Goal: Task Accomplishment & Management: Manage account settings

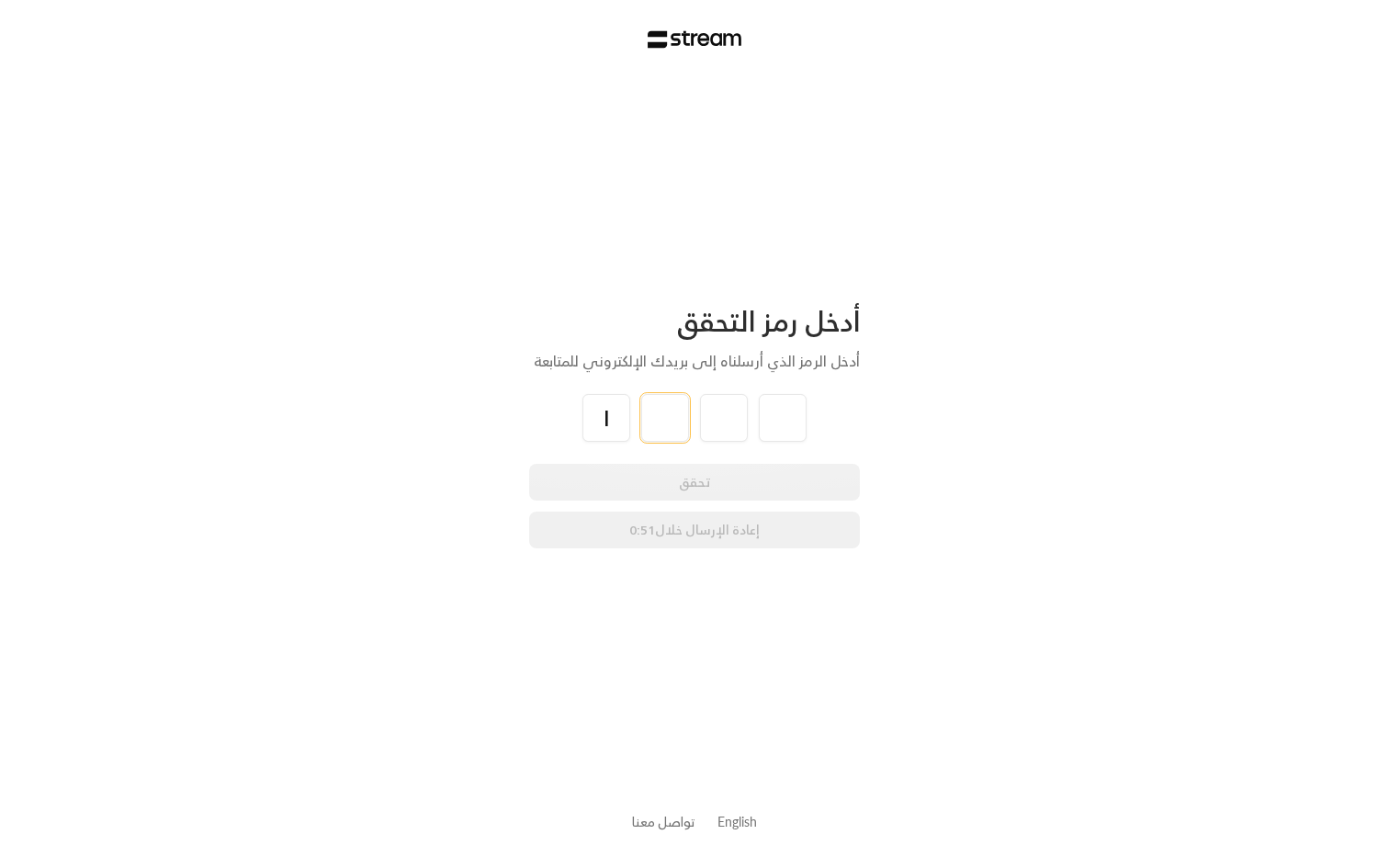
type input "1"
type input "2"
type input "3"
type input "8"
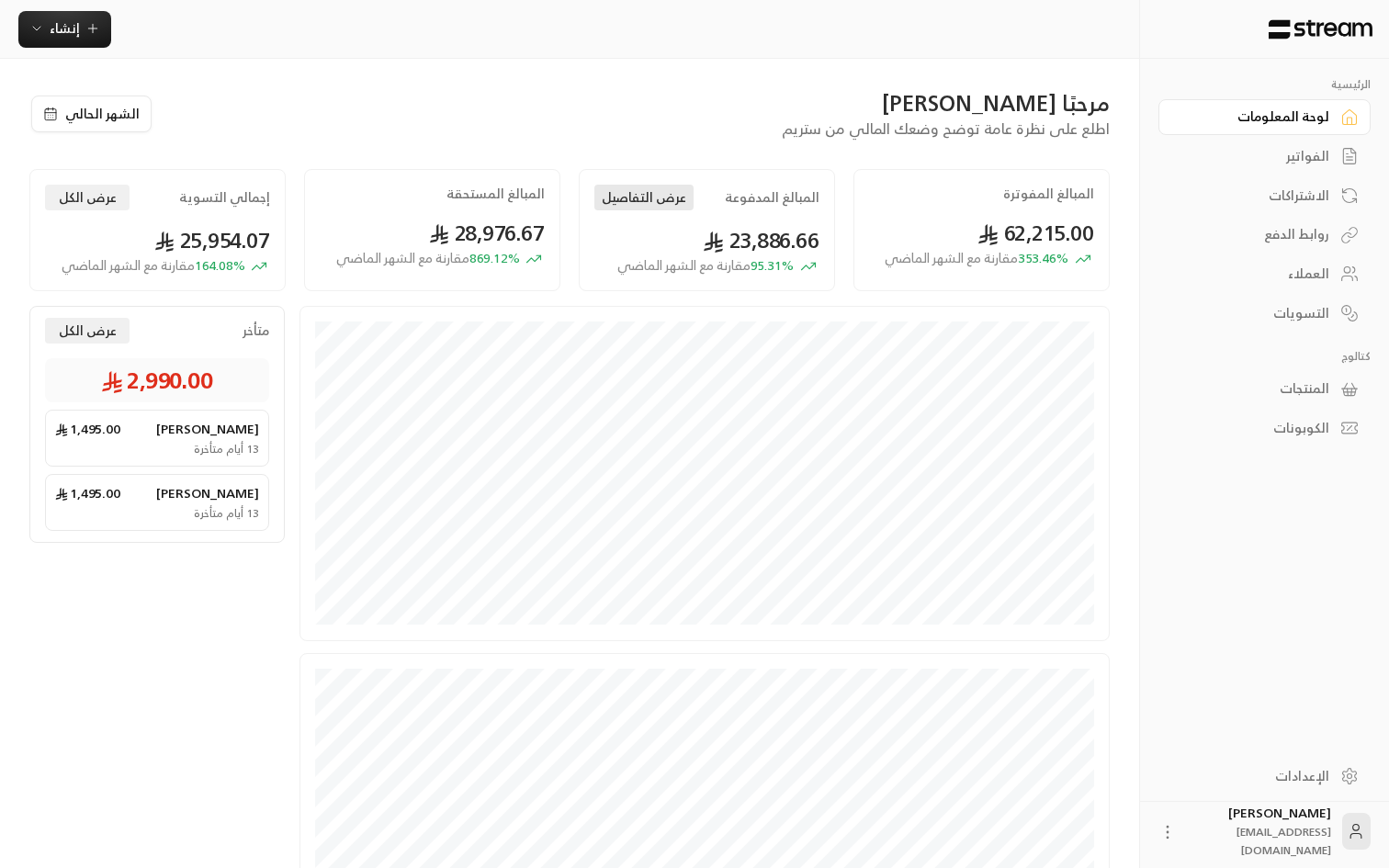
click at [636, 208] on button "عرض التفاصيل" at bounding box center [643, 197] width 99 height 26
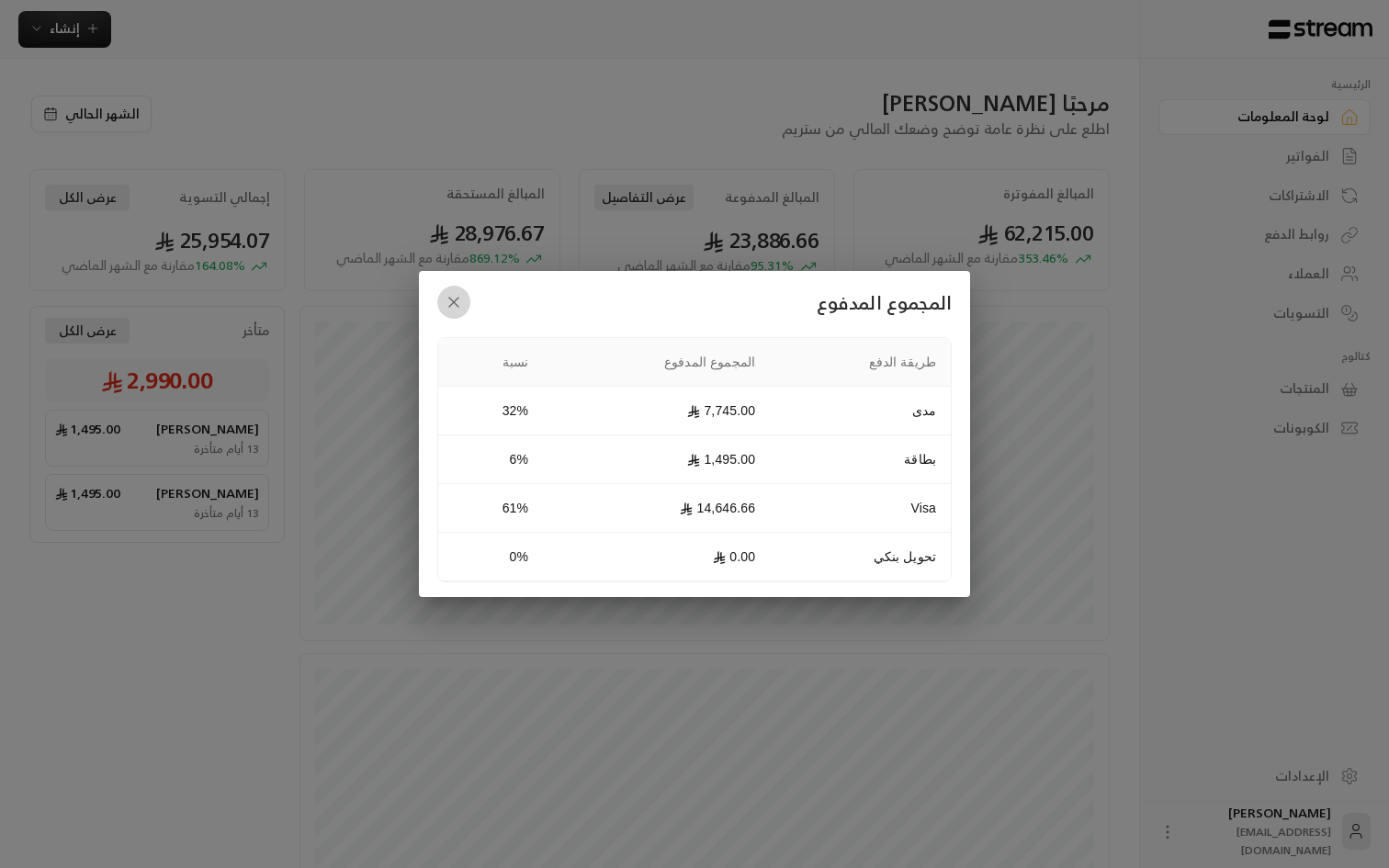
click at [457, 300] on icon "button" at bounding box center [453, 302] width 9 height 9
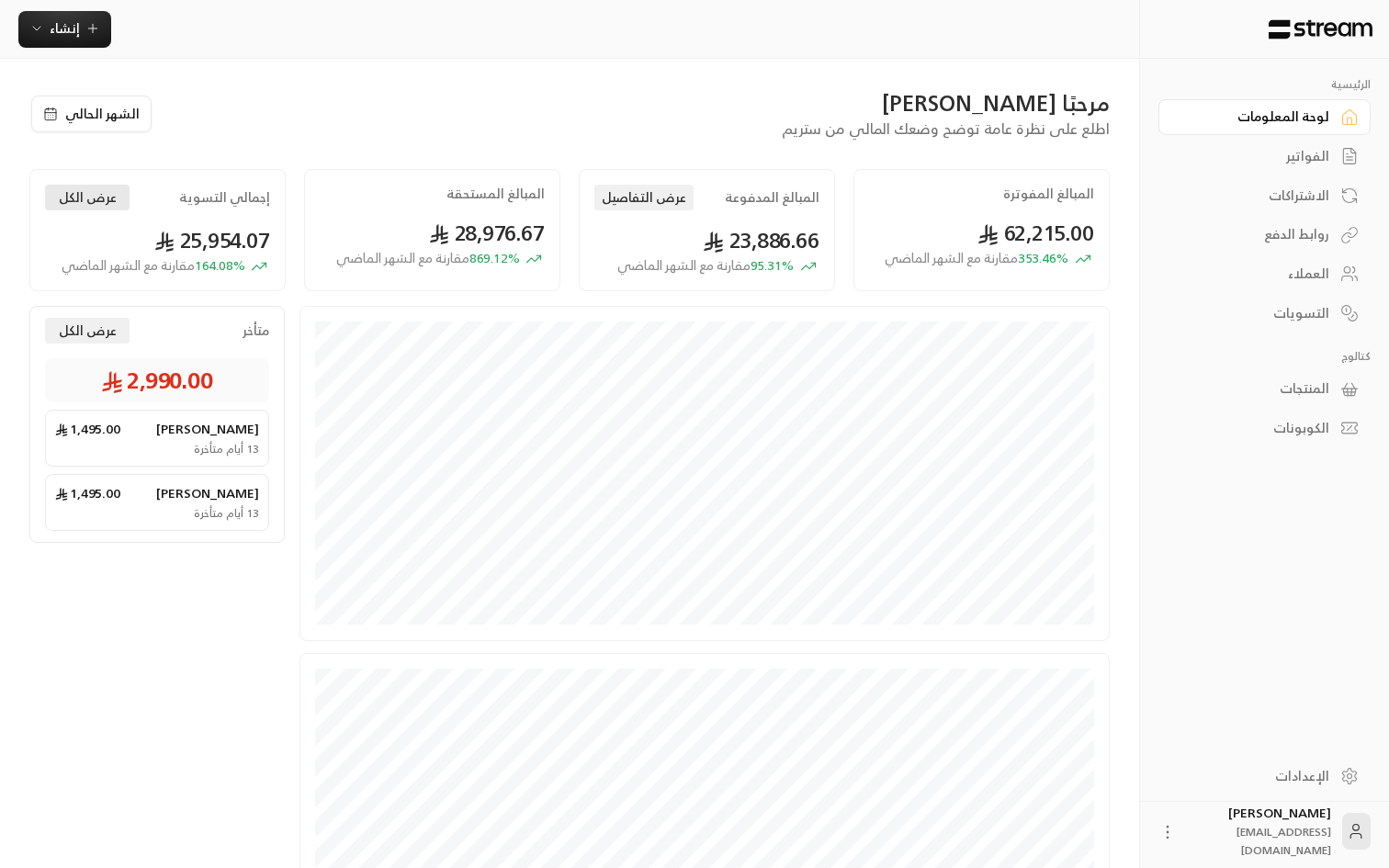
click at [105, 200] on button "عرض الكل" at bounding box center [87, 197] width 84 height 26
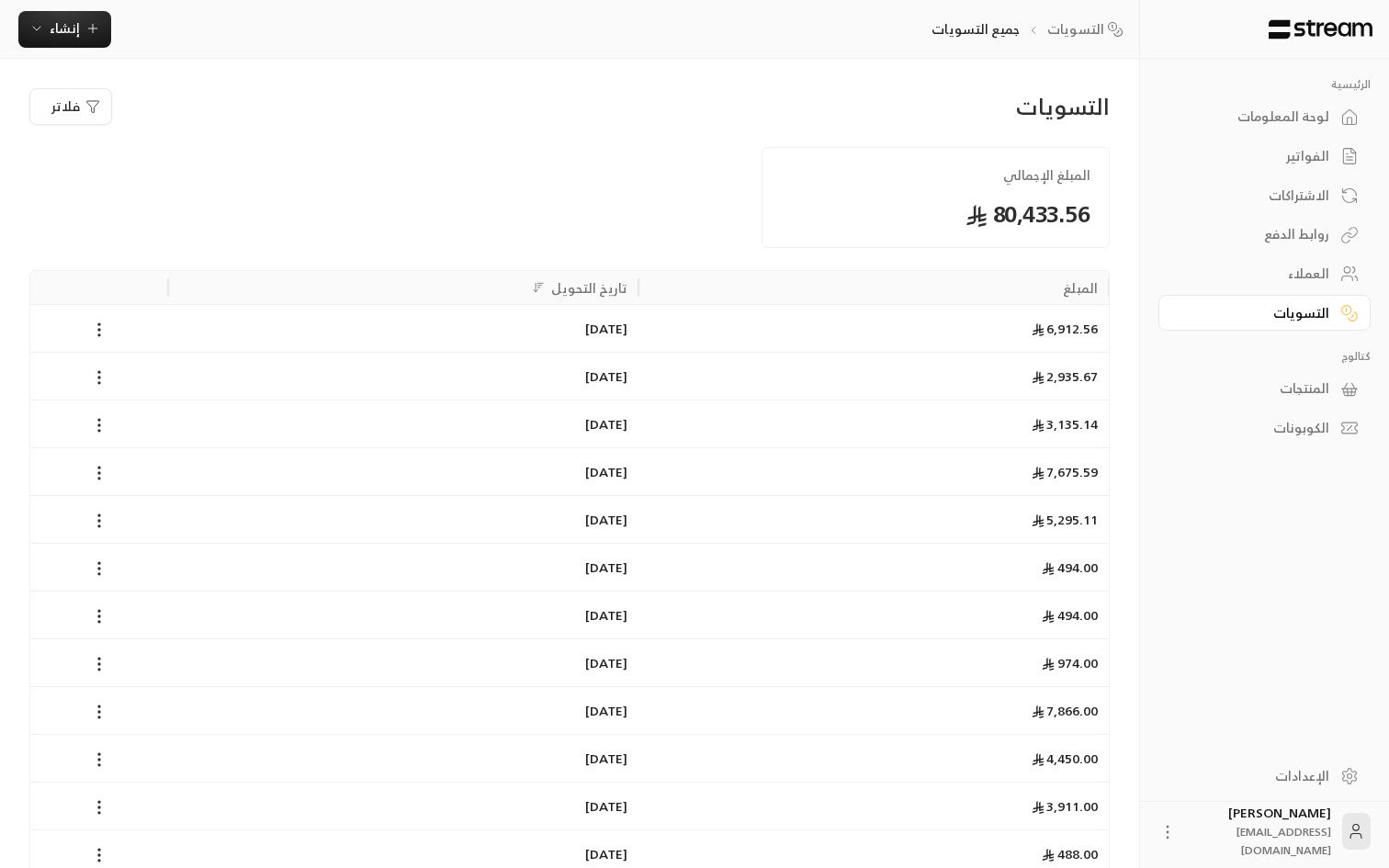
click at [599, 177] on div at bounding box center [570, 197] width 367 height 101
click at [1297, 111] on div "لوحة المعلومات" at bounding box center [1256, 117] width 148 height 19
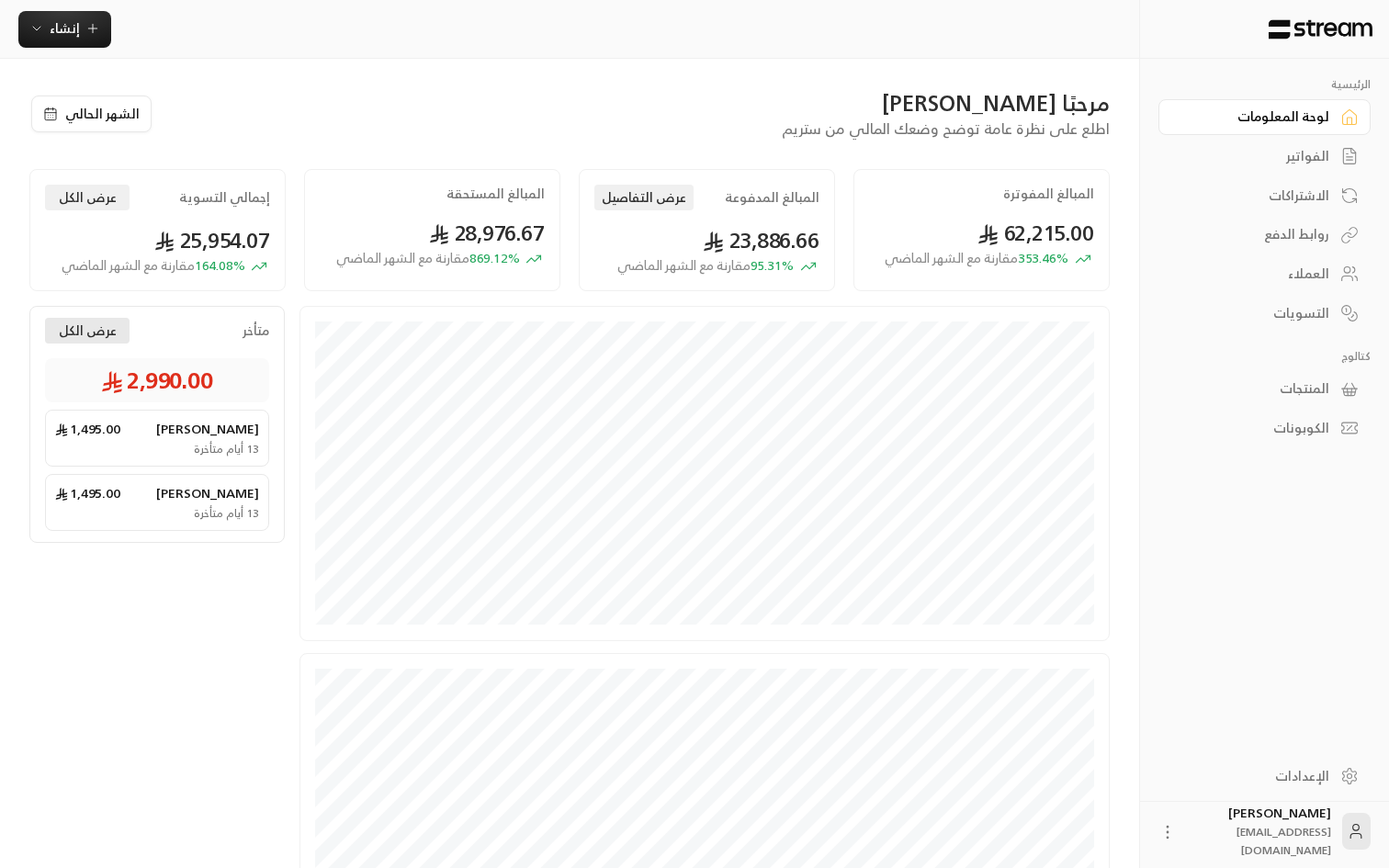
click at [99, 328] on button "عرض الكل" at bounding box center [87, 331] width 84 height 26
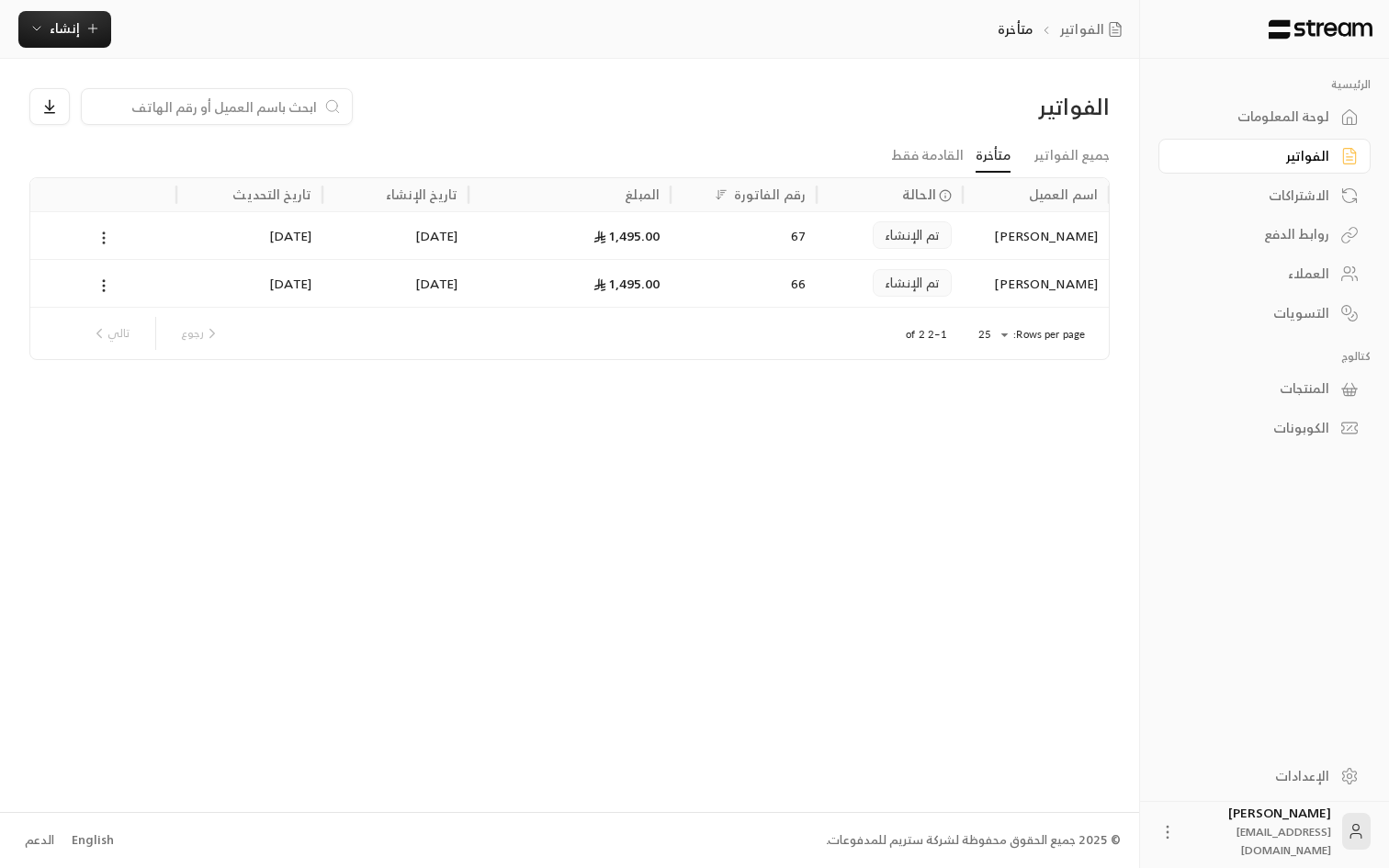
click at [106, 237] on icon at bounding box center [103, 237] width 17 height 17
click at [128, 291] on li "عرض" at bounding box center [125, 285] width 47 height 33
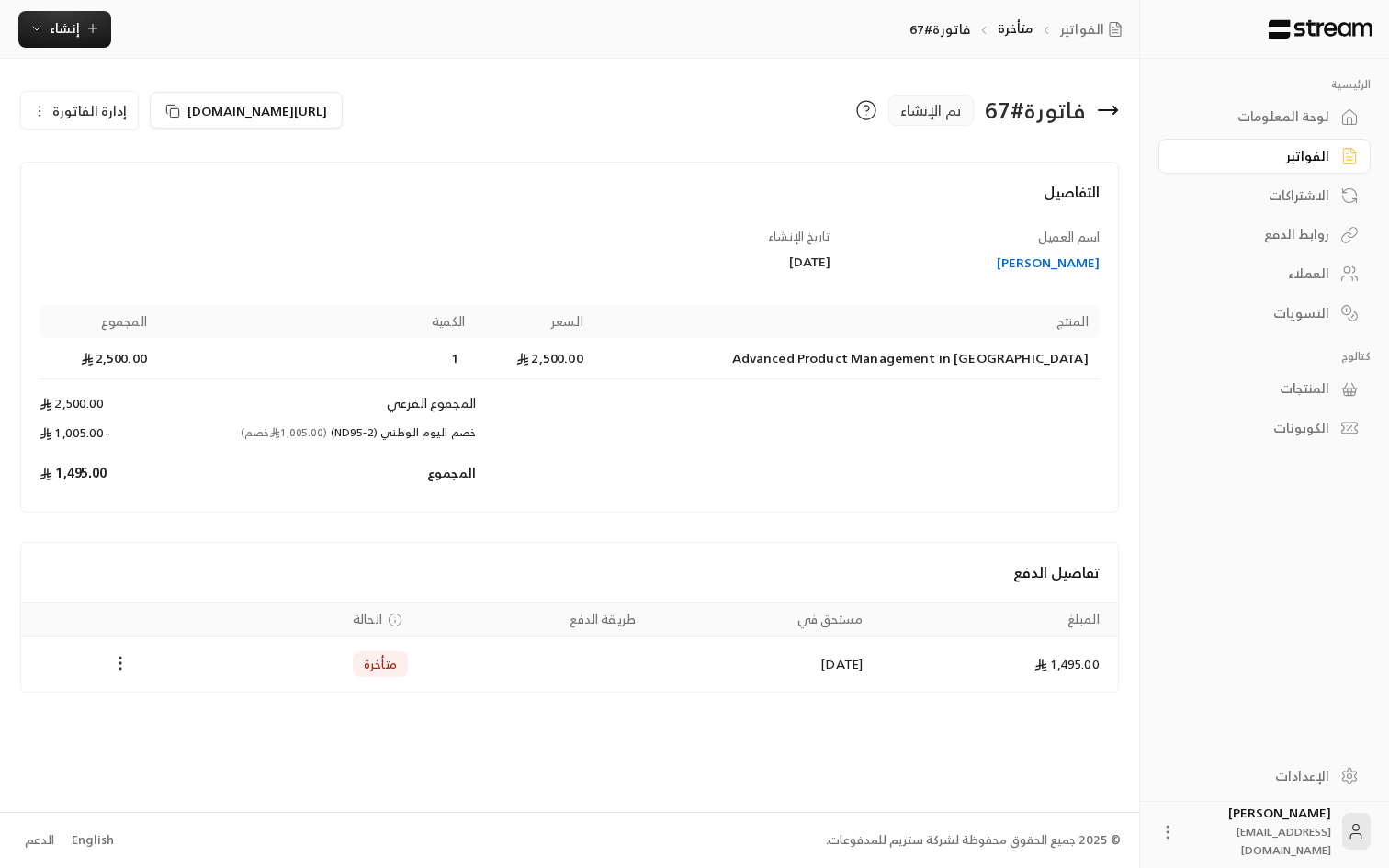
click at [120, 662] on circle "Payments" at bounding box center [121, 663] width 2 height 2
click at [179, 707] on li "تغيير الحالة الى مدفوعة" at bounding box center [189, 711] width 141 height 33
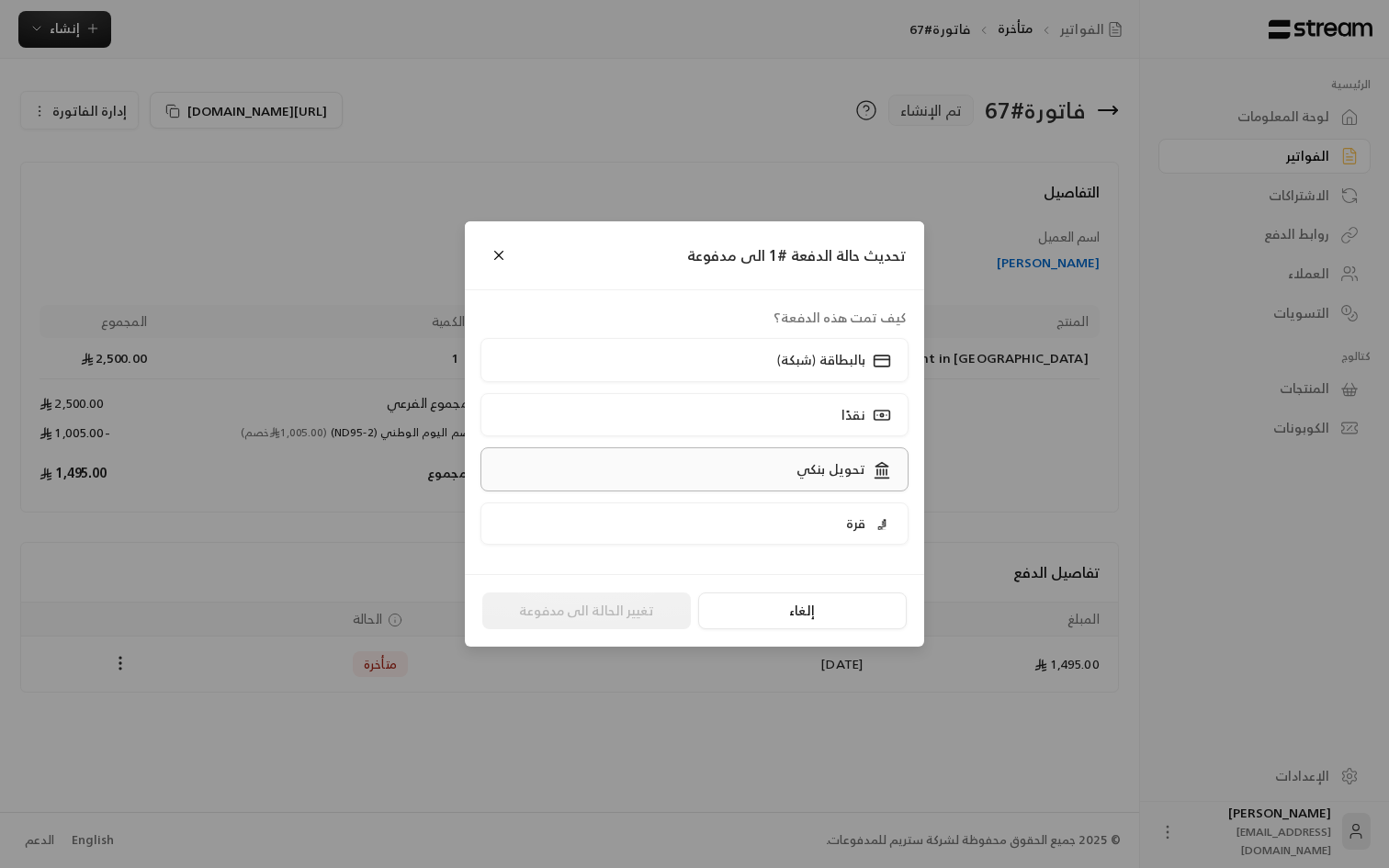
click at [825, 476] on p "تحويل بنكي" at bounding box center [831, 469] width 69 height 19
click at [559, 615] on button "تغيير الحالة الى مدفوعة" at bounding box center [587, 610] width 209 height 36
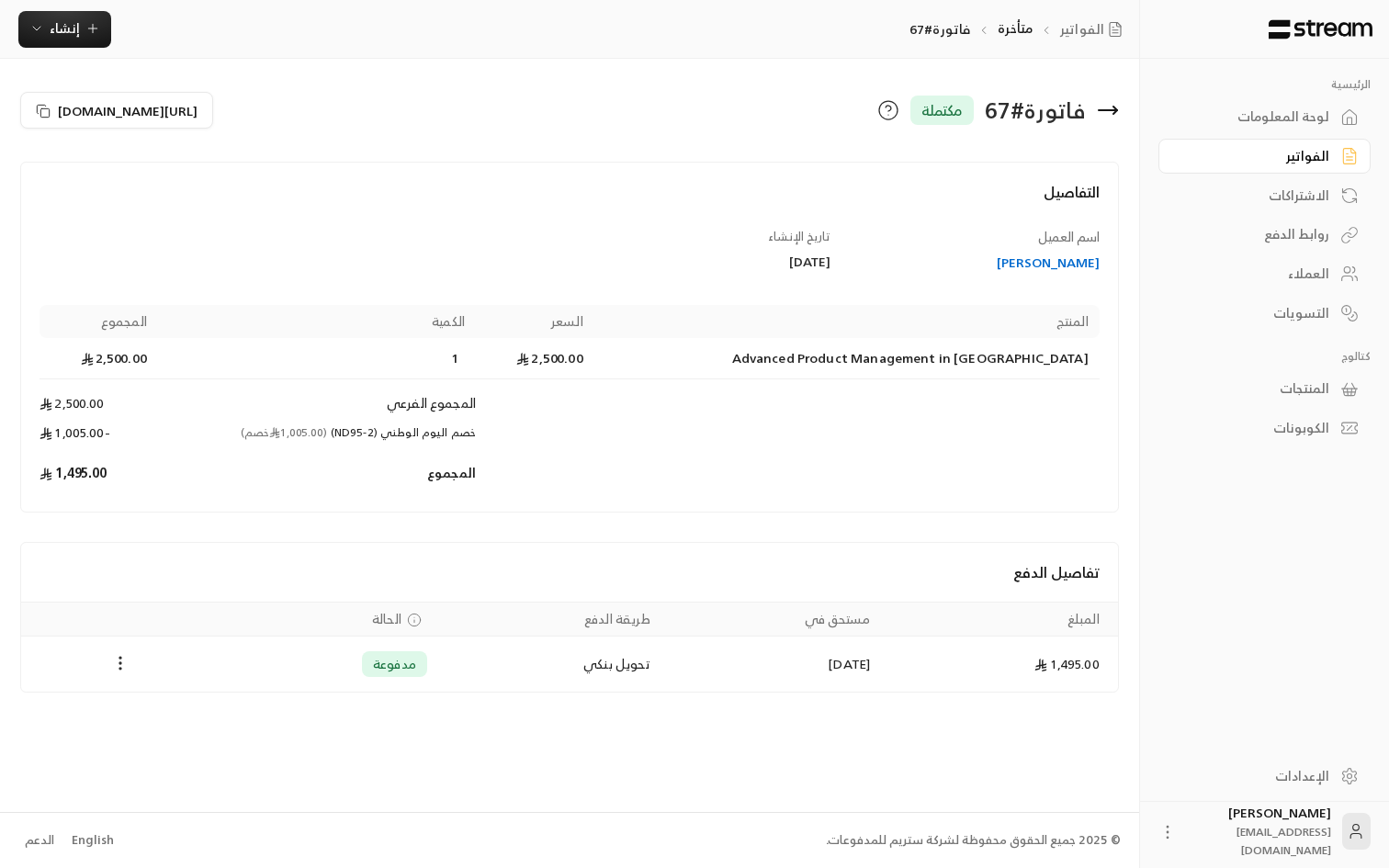
click at [496, 580] on h4 "تفاصيل الدفع" at bounding box center [569, 572] width 1060 height 22
click at [119, 664] on icon "Payments" at bounding box center [120, 663] width 19 height 19
click at [253, 567] on div at bounding box center [694, 434] width 1389 height 868
click at [1306, 124] on div "لوحة المعلومات" at bounding box center [1256, 117] width 148 height 19
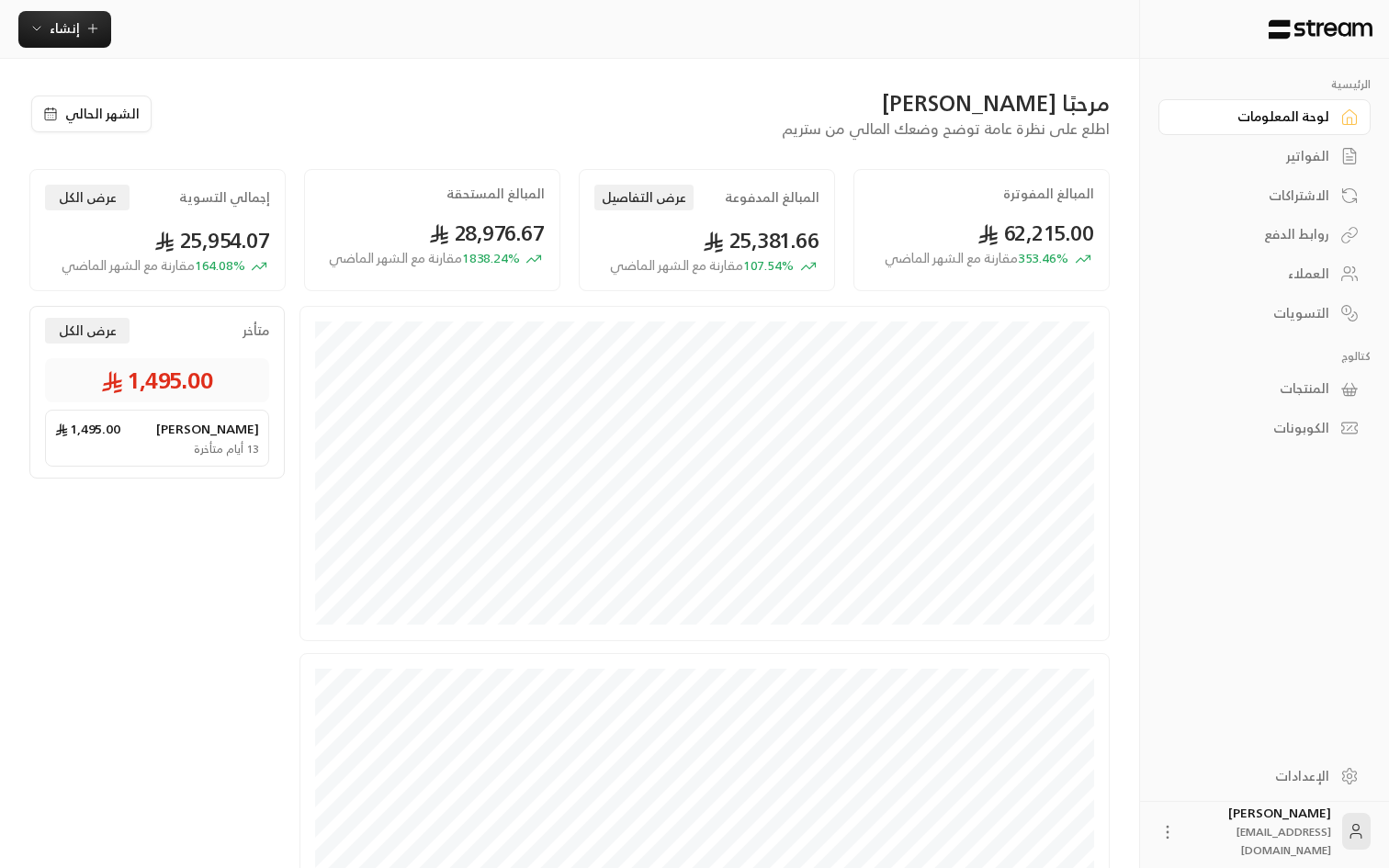
click at [1309, 161] on div "الفواتير" at bounding box center [1256, 156] width 148 height 19
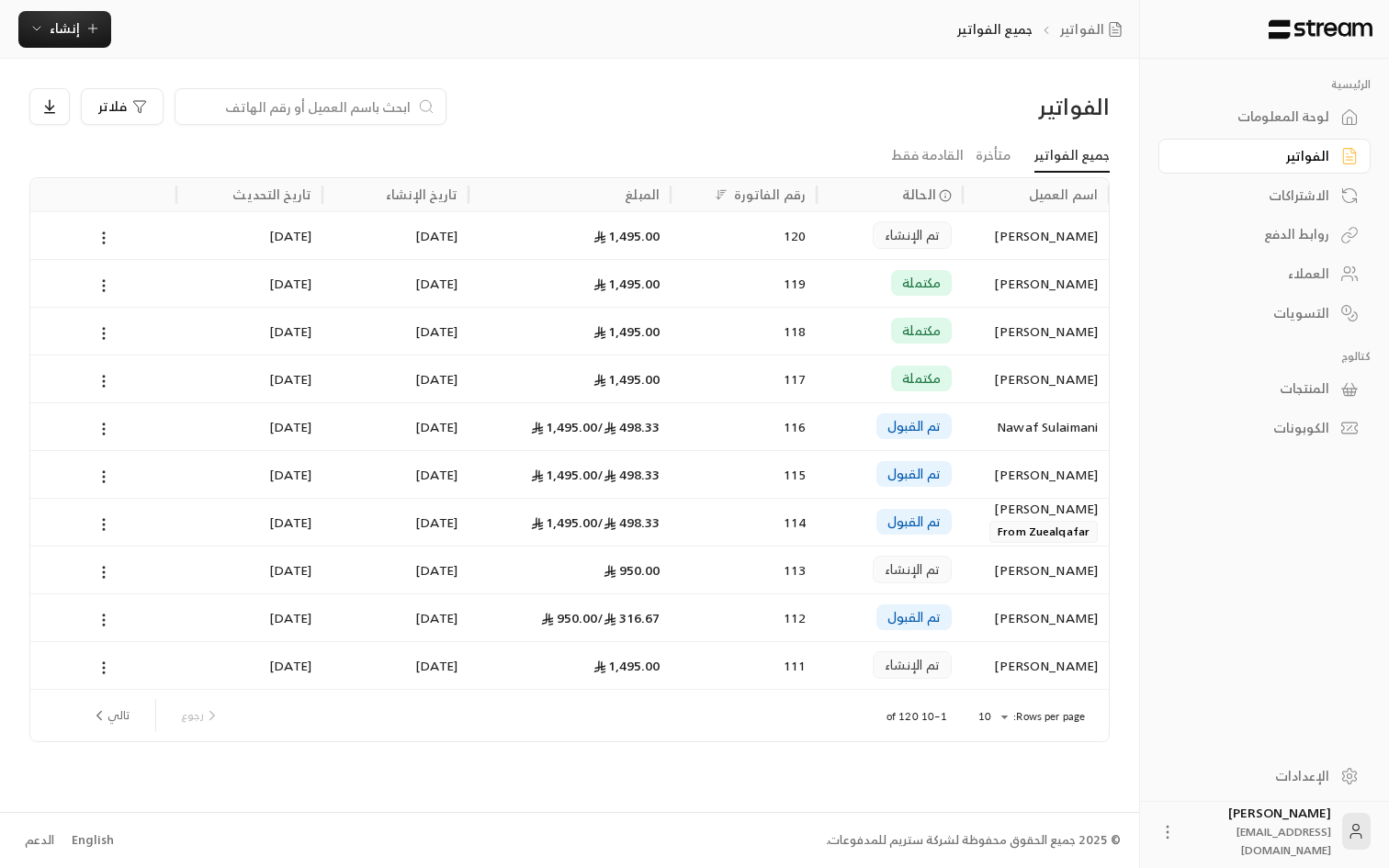
click at [992, 719] on body "الرئيسية لوحة المعلومات الفواتير الاشتراكات روابط الدفع العملاء التسويات كتالوج…" at bounding box center [694, 434] width 1389 height 868
click at [993, 836] on li "100" at bounding box center [992, 833] width 51 height 29
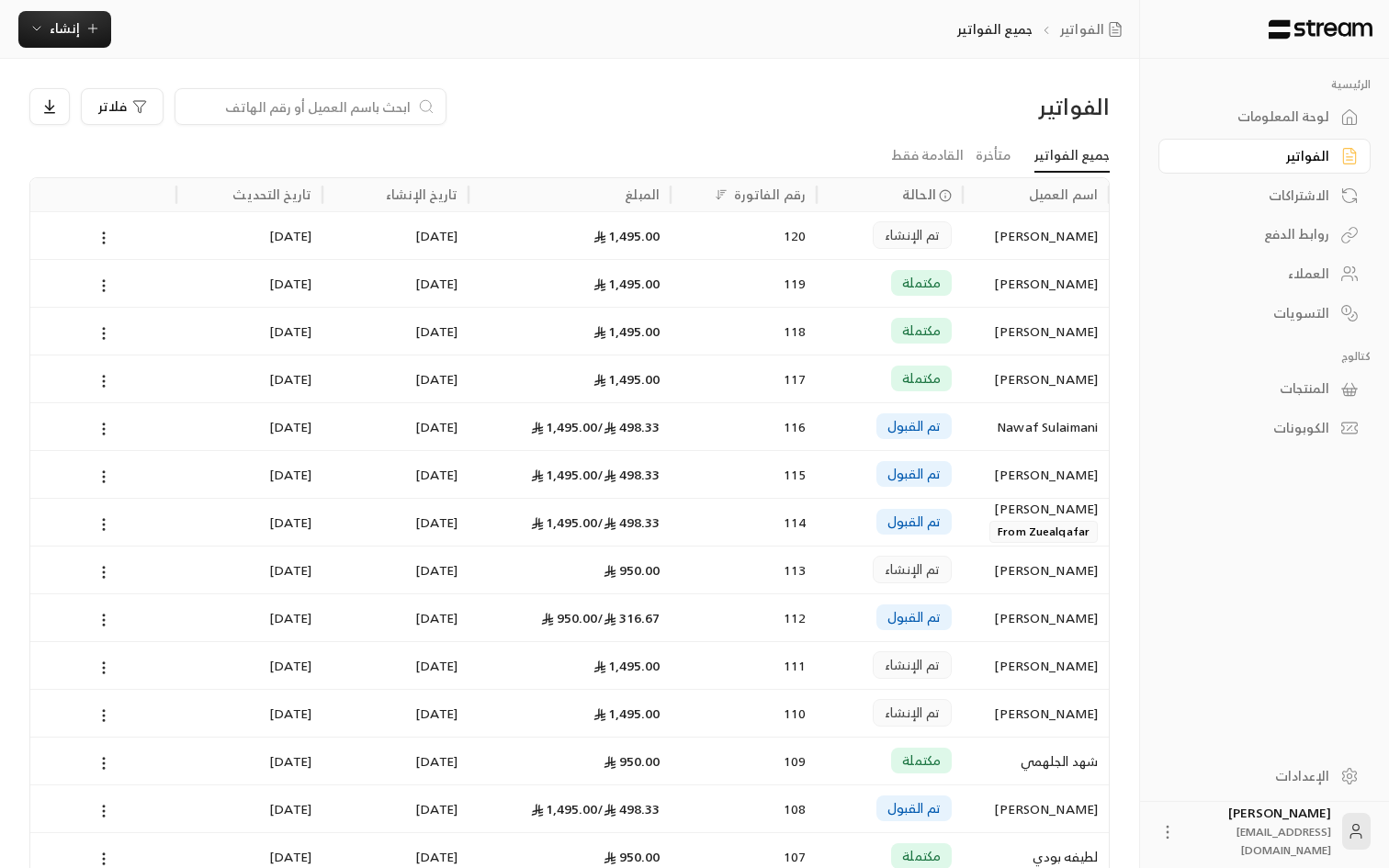
click at [836, 113] on div "فلاتر" at bounding box center [433, 106] width 806 height 36
click at [123, 107] on span "فلاتر" at bounding box center [112, 106] width 28 height 13
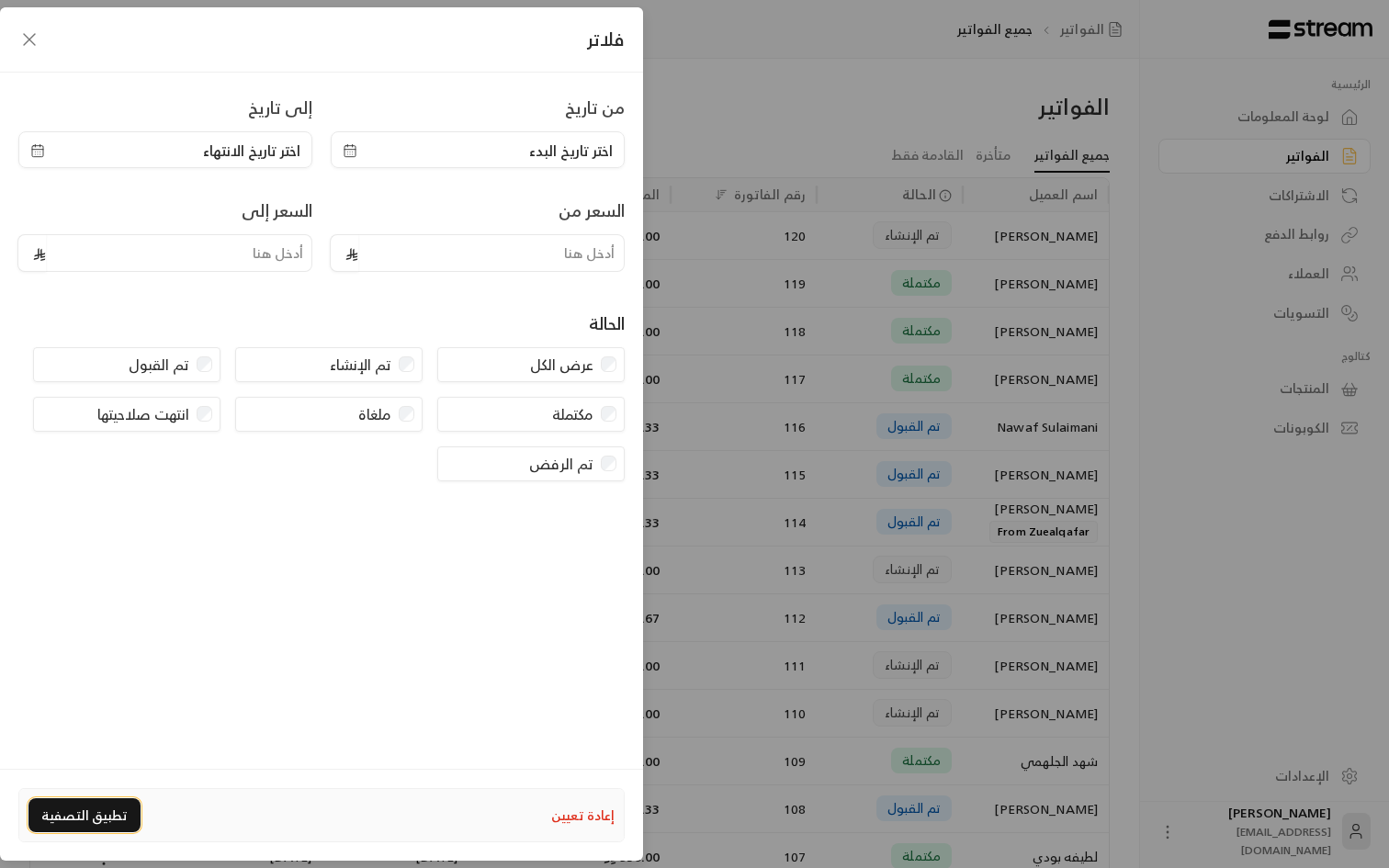
click at [84, 814] on button "تطبيق التصفية" at bounding box center [84, 815] width 112 height 34
